Goal: Task Accomplishment & Management: Use online tool/utility

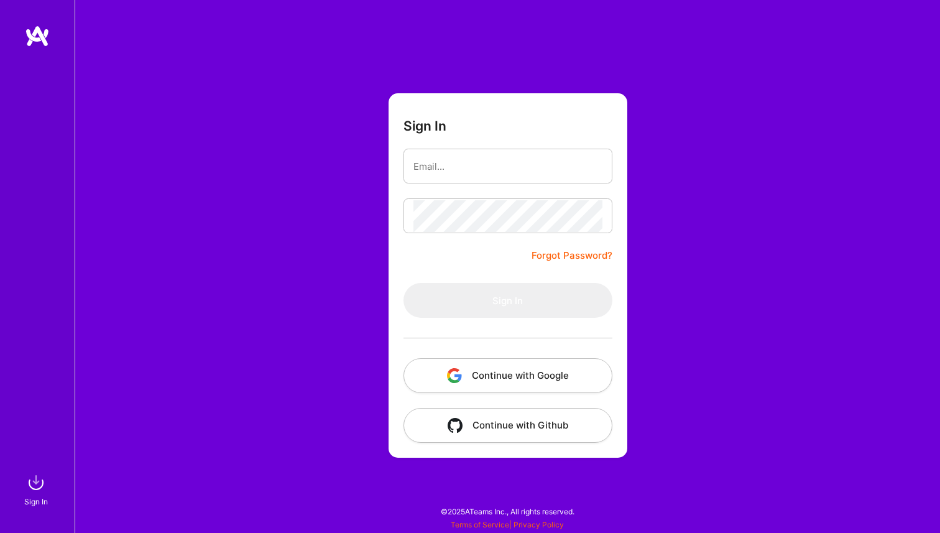
type input "[PERSON_NAME][EMAIL_ADDRESS][DOMAIN_NAME]"
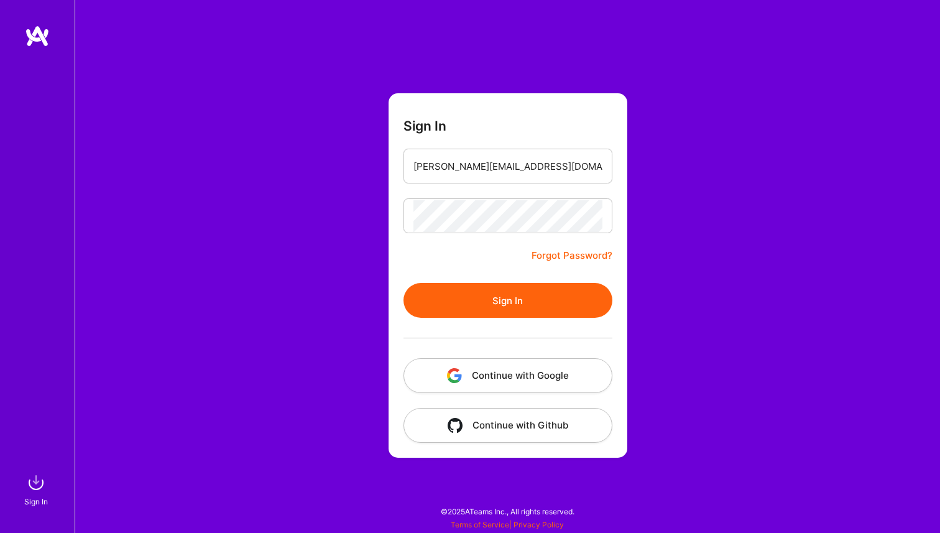
click at [495, 265] on form "Sign In [EMAIL_ADDRESS][DOMAIN_NAME] Forgot Password? Sign In Continue with Goo…" at bounding box center [507, 275] width 239 height 364
click at [495, 296] on button "Sign In" at bounding box center [507, 300] width 209 height 35
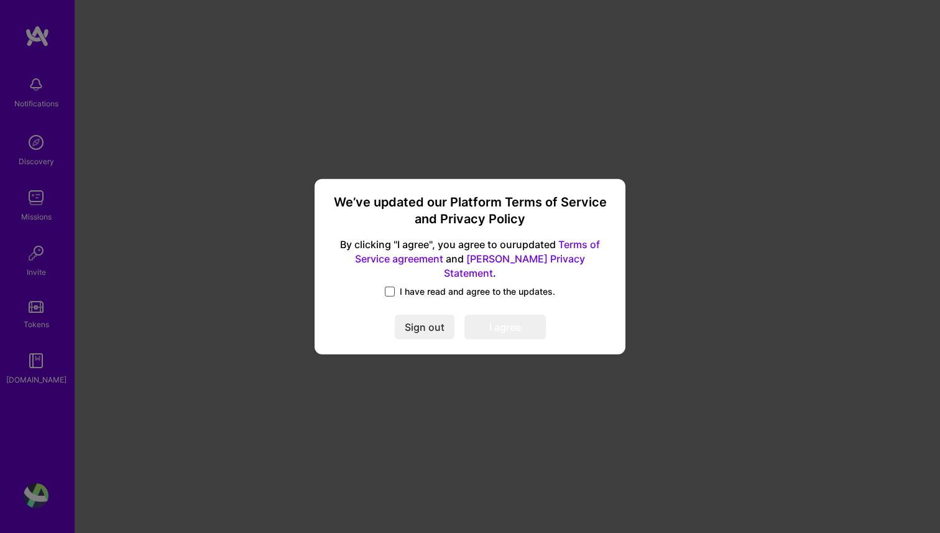
click at [390, 286] on span at bounding box center [390, 291] width 10 height 10
click at [0, 0] on input "I have read and agree to the updates." at bounding box center [0, 0] width 0 height 0
click at [478, 314] on button "I agree" at bounding box center [504, 326] width 81 height 25
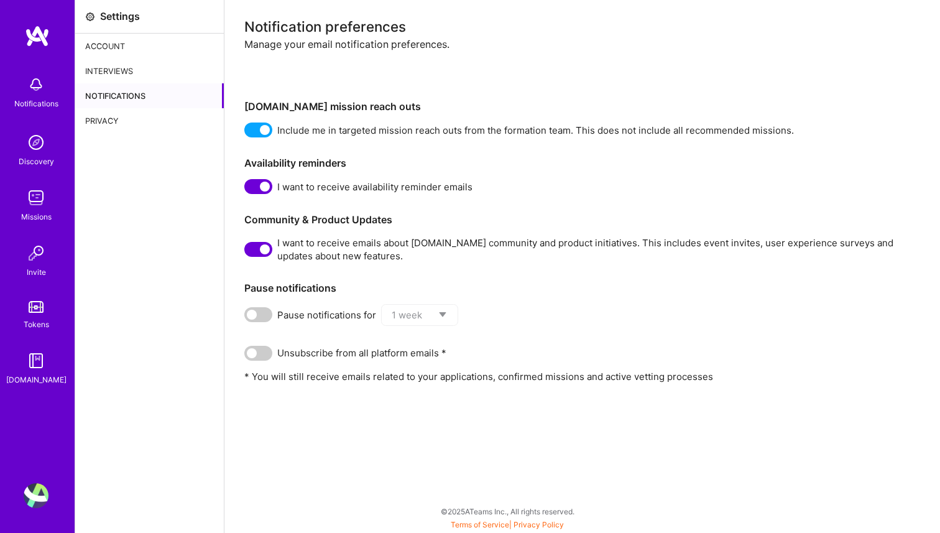
click at [42, 203] on img at bounding box center [36, 197] width 25 height 25
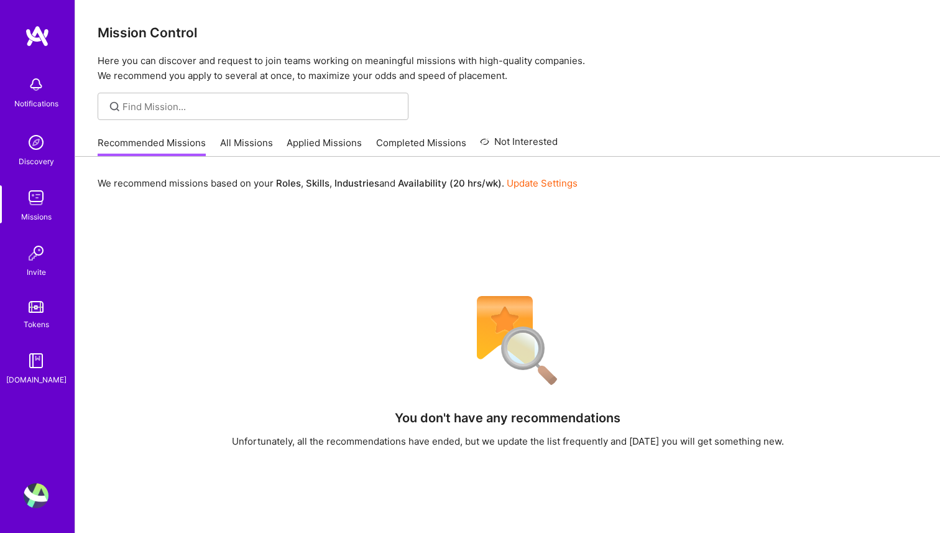
click at [230, 144] on link "All Missions" at bounding box center [246, 146] width 53 height 21
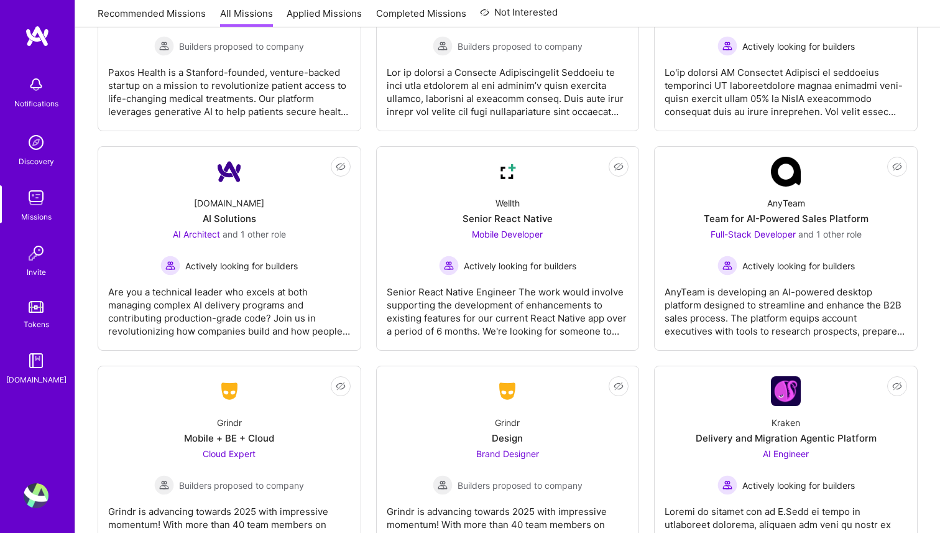
scroll to position [3085, 0]
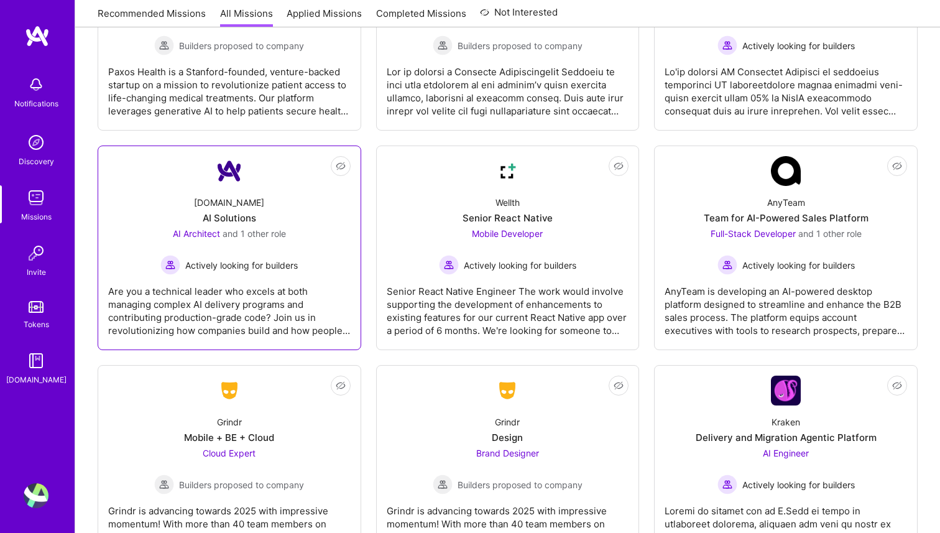
click at [248, 305] on div "Are you a technical leader who excels at both managing complex AI delivery prog…" at bounding box center [229, 306] width 242 height 62
